Goal: Task Accomplishment & Management: Complete application form

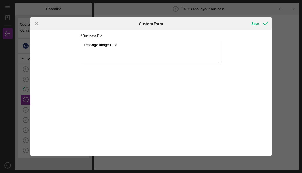
drag, startPoint x: 124, startPoint y: 47, endPoint x: 69, endPoint y: 46, distance: 55.7
click at [69, 46] on div "*Business Bio LeoSage Images is a" at bounding box center [150, 93] width 241 height 126
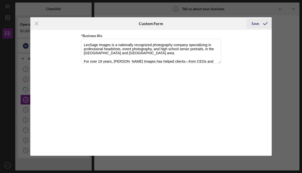
type textarea "LeoSage Images is a nationally recognized photography company specializing in p…"
click at [254, 24] on div "Save" at bounding box center [254, 24] width 7 height 10
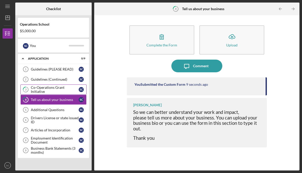
click at [49, 90] on div "Co-Operations Grant Initiative" at bounding box center [55, 90] width 48 height 8
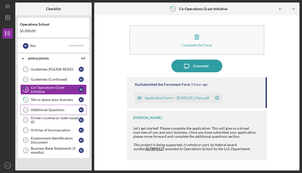
click at [58, 109] on div "Additional Questions" at bounding box center [55, 110] width 48 height 4
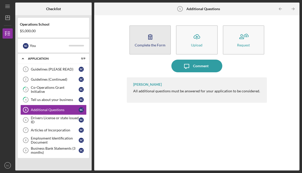
click at [156, 40] on icon "button" at bounding box center [150, 37] width 13 height 13
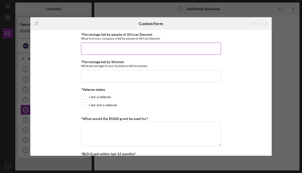
click at [143, 49] on input "*Percentage led by people of African Descent" at bounding box center [151, 49] width 140 height 12
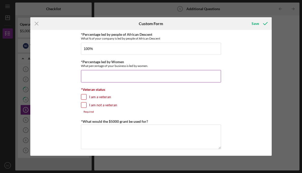
type input "100.00000%"
click at [123, 75] on input "*Percentage led by Women" at bounding box center [151, 76] width 140 height 12
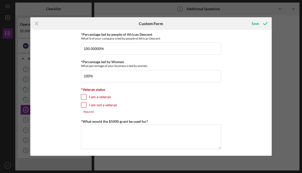
type input "100.00000%"
click at [83, 104] on input "I am not a veteran" at bounding box center [83, 105] width 5 height 5
checkbox input "true"
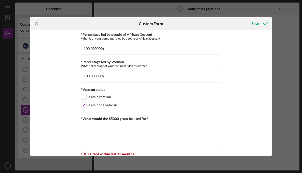
click at [91, 129] on textarea "*What would the $5000 grant be used for?" at bounding box center [151, 134] width 140 height 24
type textarea "H"
type textarea "r"
click at [123, 128] on textarea "Hiring help in the areas o fadmin services," at bounding box center [151, 134] width 140 height 24
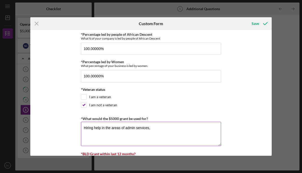
click at [154, 128] on textarea "Hiring help in the areas of admin services," at bounding box center [151, 134] width 140 height 24
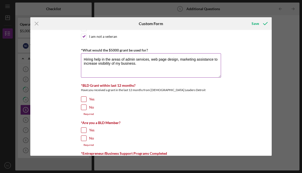
scroll to position [70, 0]
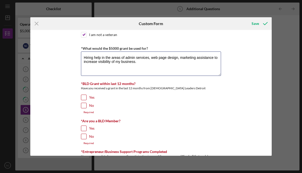
type textarea "Hiring help in the areas of admin services, web page design, marketing assistan…"
click at [84, 107] on input "No" at bounding box center [83, 105] width 5 height 5
checkbox input "true"
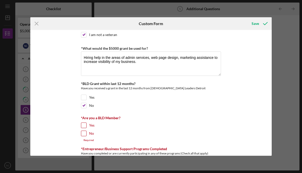
click at [83, 122] on div "*Are you a BLD Member? Yes No Required" at bounding box center [151, 129] width 140 height 26
click at [83, 126] on input "Yes" at bounding box center [83, 125] width 5 height 5
checkbox input "true"
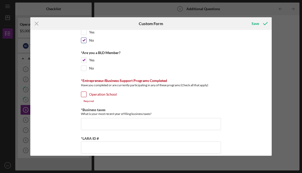
scroll to position [136, 0]
click at [84, 96] on input "Operation School" at bounding box center [83, 94] width 5 height 5
checkbox input "true"
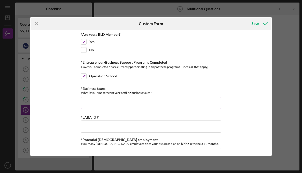
scroll to position [162, 0]
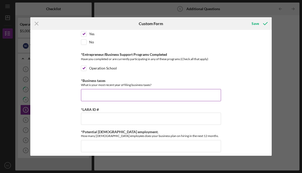
click at [107, 95] on input "*Business taxes" at bounding box center [151, 95] width 140 height 12
type input "2024"
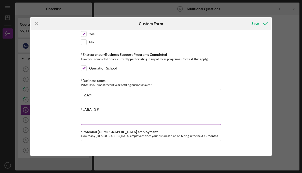
click at [94, 119] on input "*LARA ID #" at bounding box center [151, 119] width 140 height 12
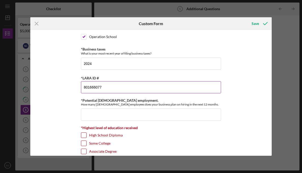
scroll to position [196, 0]
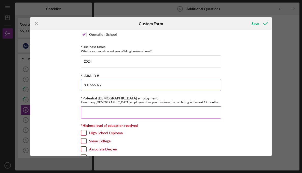
type input "801666077"
click at [104, 112] on input "*Potential [DEMOGRAPHIC_DATA] employment." at bounding box center [151, 113] width 140 height 12
click at [86, 113] on input "*Potential [DEMOGRAPHIC_DATA] employment." at bounding box center [151, 113] width 140 height 12
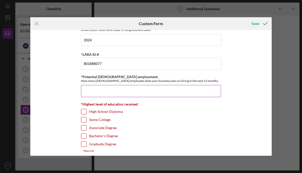
scroll to position [221, 0]
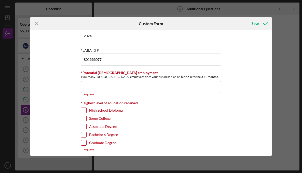
click at [83, 141] on input "Graduate Degree" at bounding box center [83, 143] width 5 height 5
checkbox input "true"
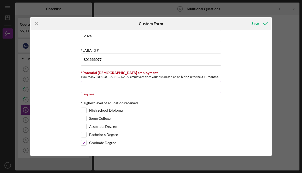
click at [92, 85] on input "*Potential [DEMOGRAPHIC_DATA] employment." at bounding box center [151, 87] width 140 height 12
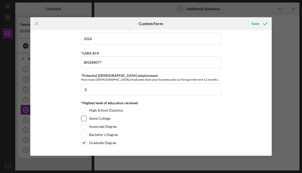
type input "0.5"
click at [142, 120] on div "Some College" at bounding box center [151, 120] width 140 height 8
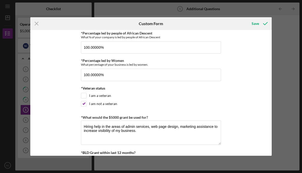
scroll to position [0, 0]
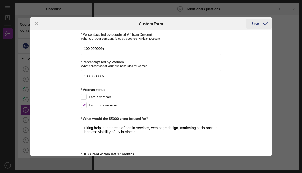
click at [255, 24] on div "Save" at bounding box center [254, 24] width 7 height 10
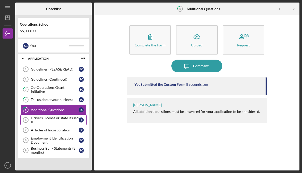
click at [53, 121] on div "Drivers License or state issued ID" at bounding box center [55, 120] width 48 height 8
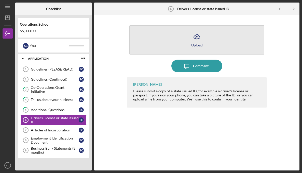
click at [198, 43] on div "Upload" at bounding box center [196, 45] width 11 height 4
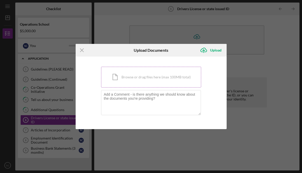
click at [133, 80] on div "Icon/Document Browse or drag files here (max 100MB total) Tap to choose files o…" at bounding box center [151, 77] width 100 height 21
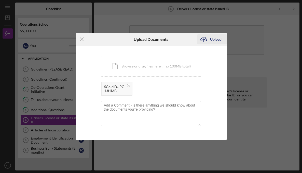
click at [213, 40] on div "Upload" at bounding box center [215, 39] width 11 height 10
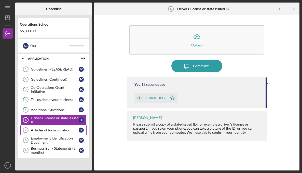
click at [60, 131] on div "Articles of Incorporation" at bounding box center [55, 130] width 48 height 4
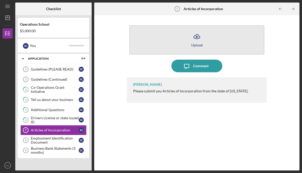
click at [198, 40] on icon "Icon/Upload" at bounding box center [196, 37] width 13 height 13
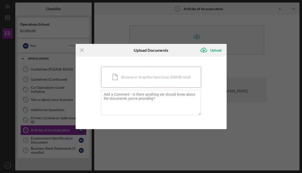
click at [135, 81] on div "Icon/Document Browse or drag files here (max 100MB total) Tap to choose files o…" at bounding box center [151, 77] width 100 height 21
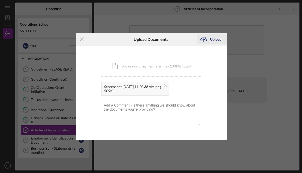
click at [212, 41] on div "Upload" at bounding box center [215, 39] width 11 height 10
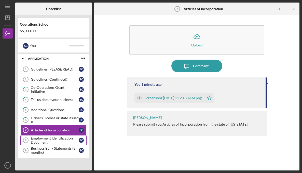
click at [56, 141] on div "Employment Identification Document" at bounding box center [55, 141] width 48 height 8
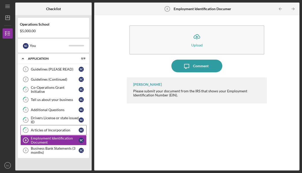
click at [56, 132] on div "Articles of Incorporation" at bounding box center [55, 130] width 48 height 4
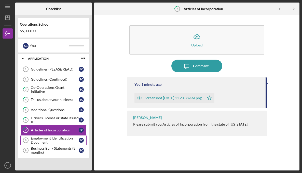
click at [53, 141] on div "Employment Identification Document" at bounding box center [55, 141] width 48 height 8
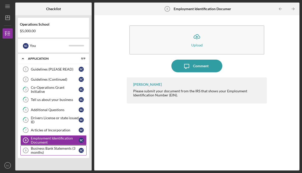
click at [54, 149] on div "Business Bank Statements (3 months)" at bounding box center [55, 151] width 48 height 8
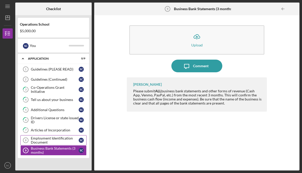
click at [49, 137] on div "Employment Identification Document" at bounding box center [55, 141] width 48 height 8
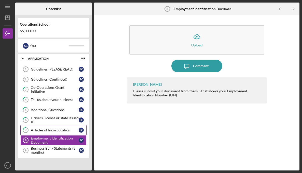
click at [53, 130] on div "Articles of Incorporation" at bounding box center [55, 130] width 48 height 4
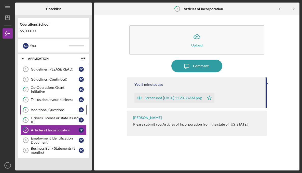
click at [52, 110] on div "Additional Questions" at bounding box center [55, 110] width 48 height 4
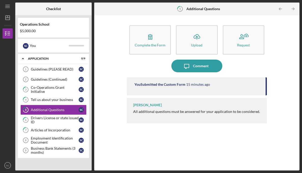
click at [160, 86] on div "You Submitted the Custom Form" at bounding box center [159, 85] width 51 height 4
click at [161, 85] on div "You Submitted the Custom Form" at bounding box center [159, 85] width 51 height 4
click at [48, 100] on div "Tell us about your business" at bounding box center [55, 100] width 48 height 4
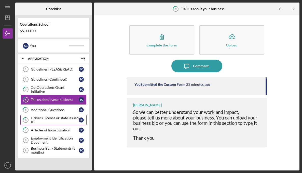
click at [49, 122] on div "Drivers License or state issued ID" at bounding box center [55, 120] width 48 height 8
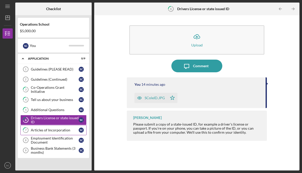
click at [48, 130] on div "Articles of Incorporation" at bounding box center [55, 130] width 48 height 4
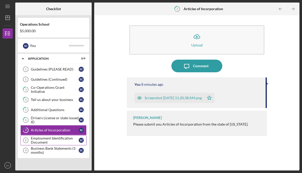
click at [48, 139] on div "Employment Identification Document" at bounding box center [55, 141] width 48 height 8
